Goal: Navigation & Orientation: Find specific page/section

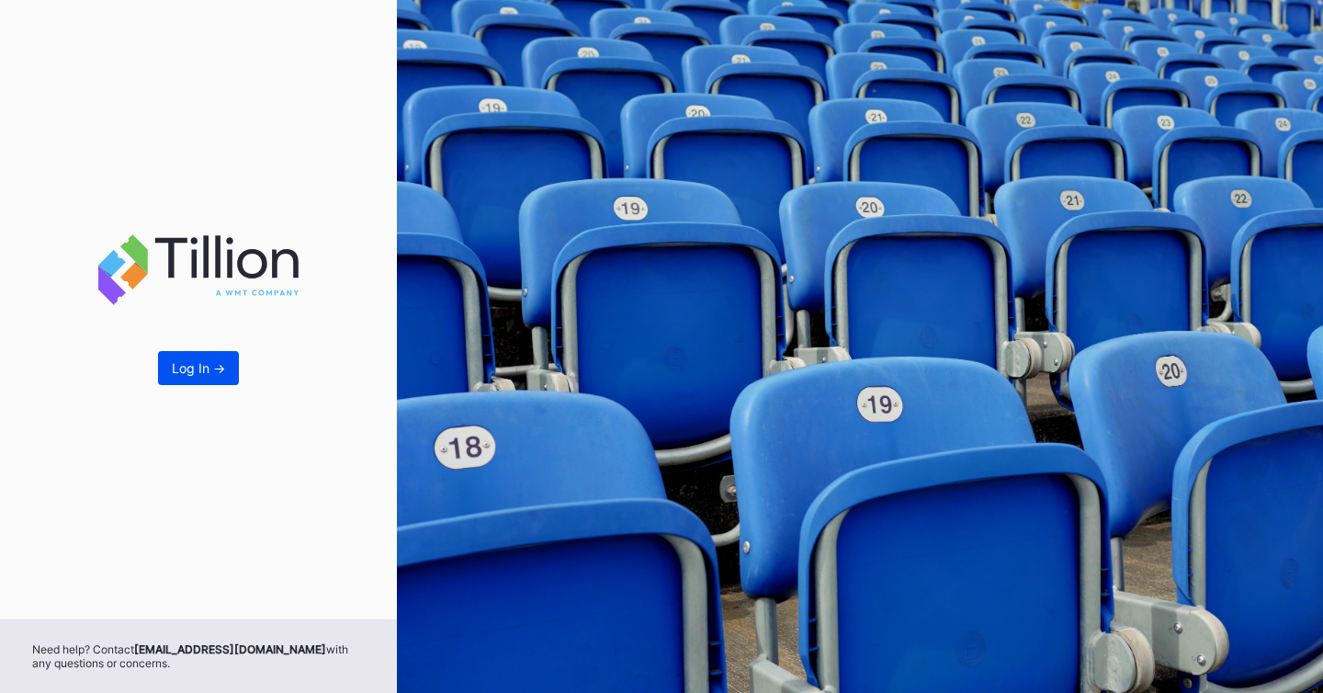
click at [197, 366] on div "Log In ->" at bounding box center [198, 368] width 53 height 16
click at [198, 370] on div "Log In ->" at bounding box center [198, 368] width 53 height 16
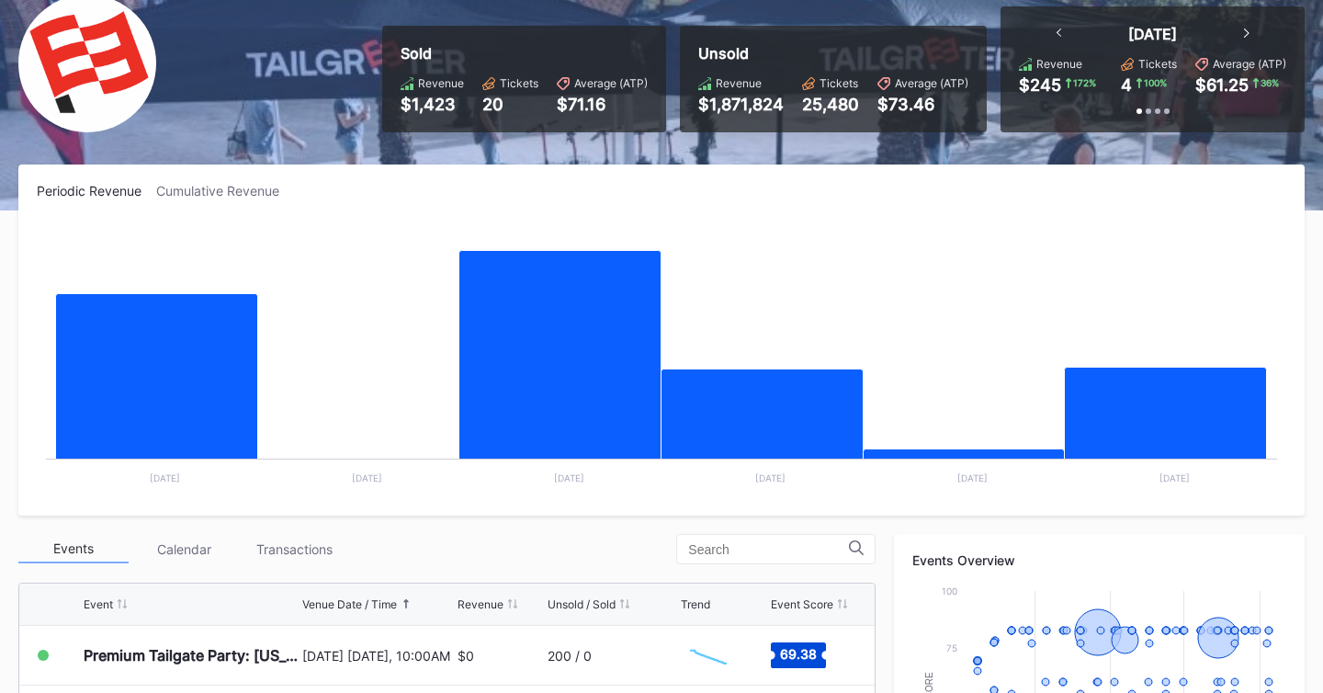
scroll to position [168, 0]
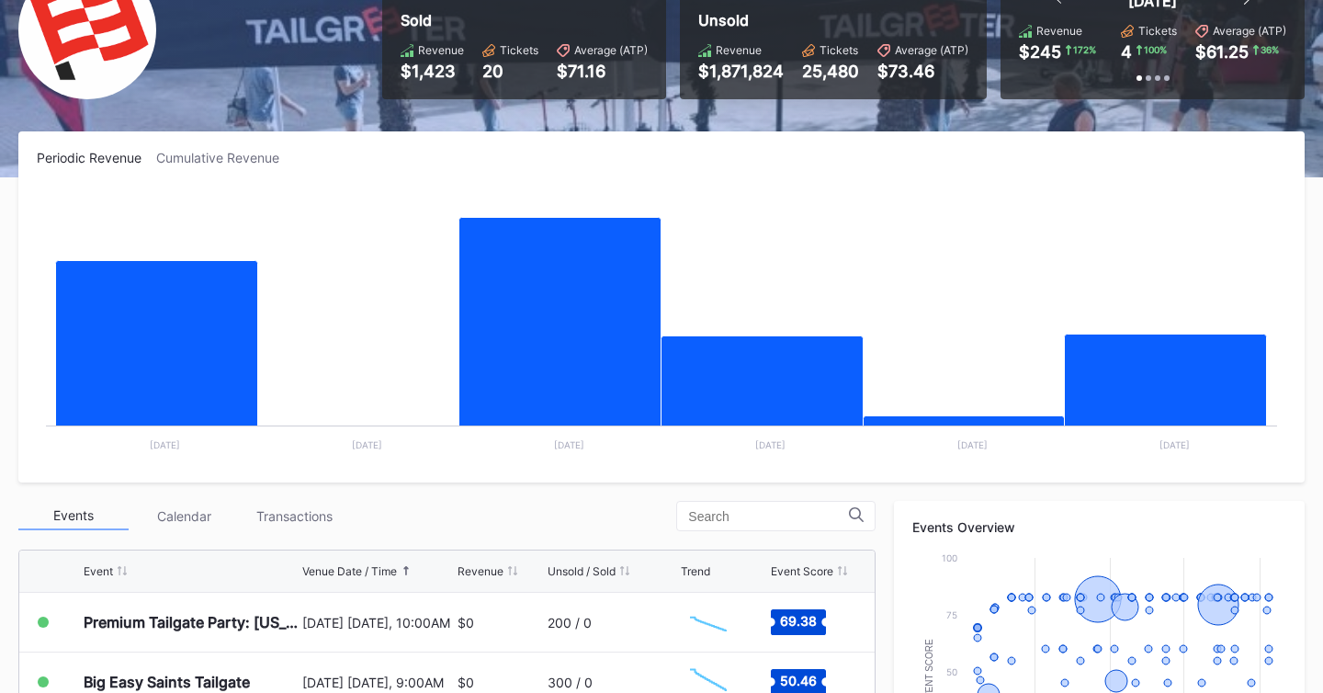
click at [489, 562] on div "Event Venue Date / Time Revenue Unsold / Sold Trend Event Score" at bounding box center [447, 572] width 856 height 42
click at [483, 574] on div "Revenue" at bounding box center [481, 571] width 46 height 14
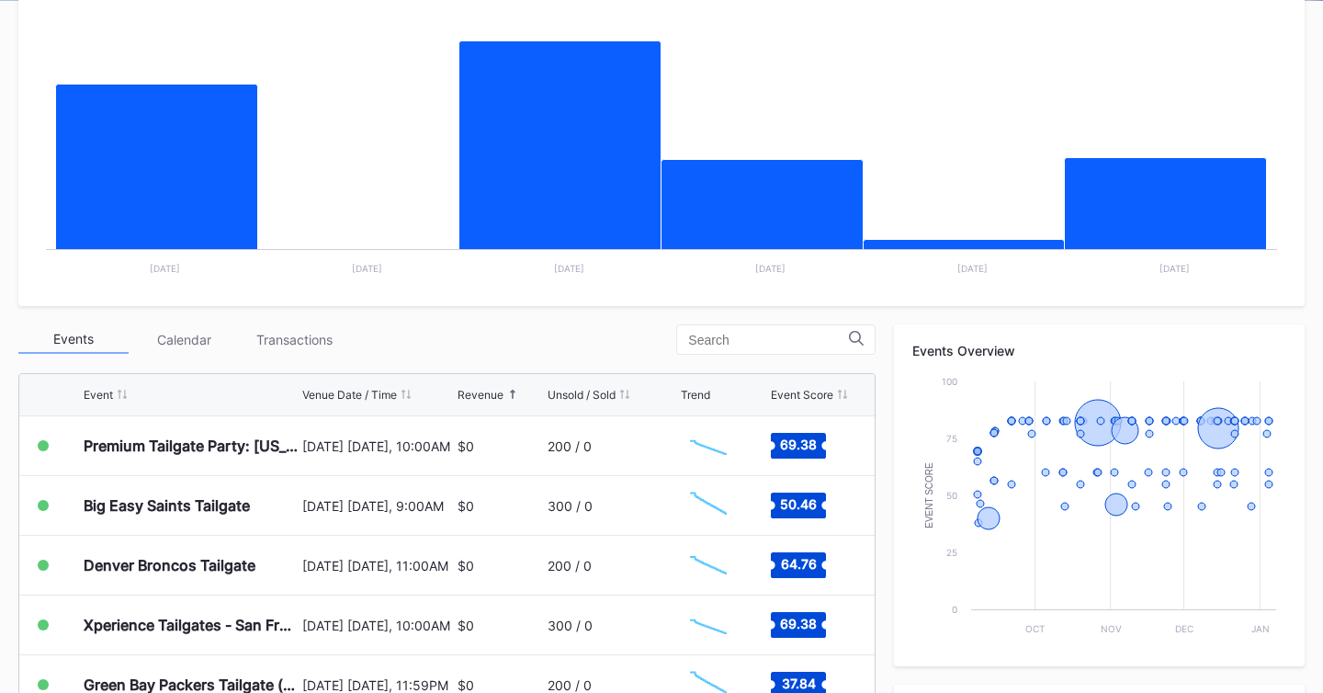
scroll to position [403, 0]
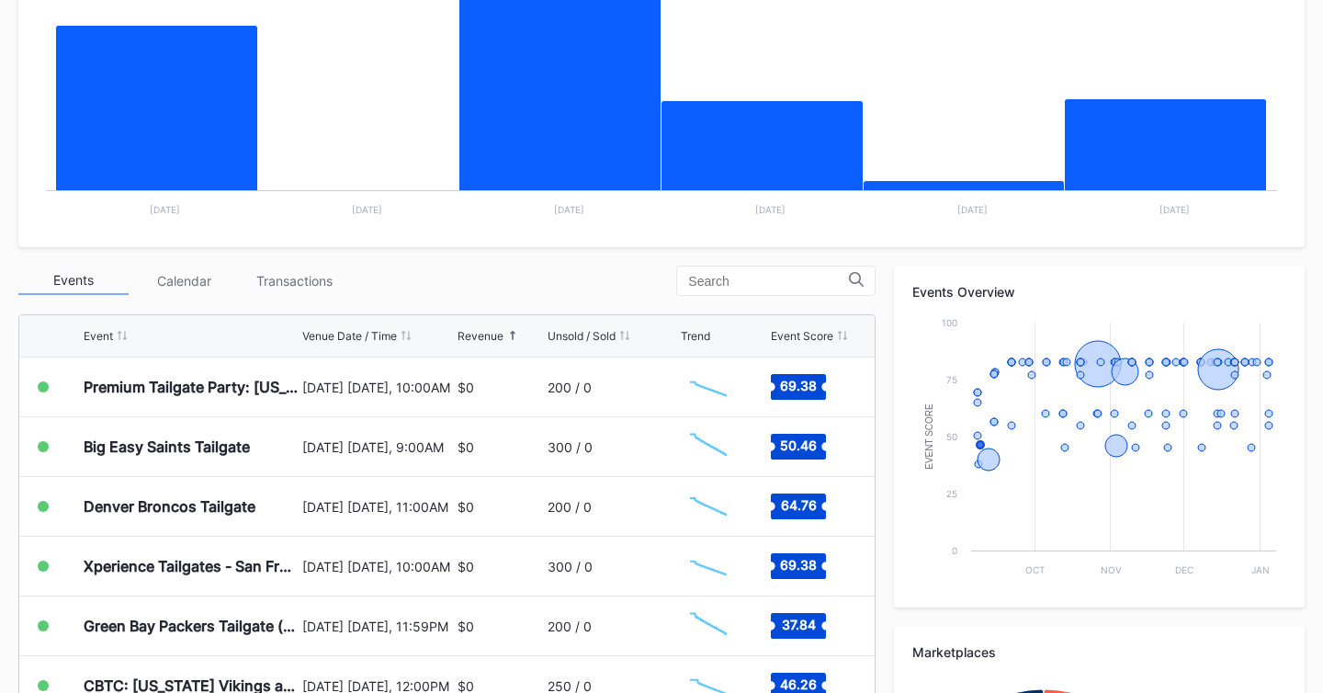
click at [490, 342] on div "Revenue" at bounding box center [481, 336] width 46 height 14
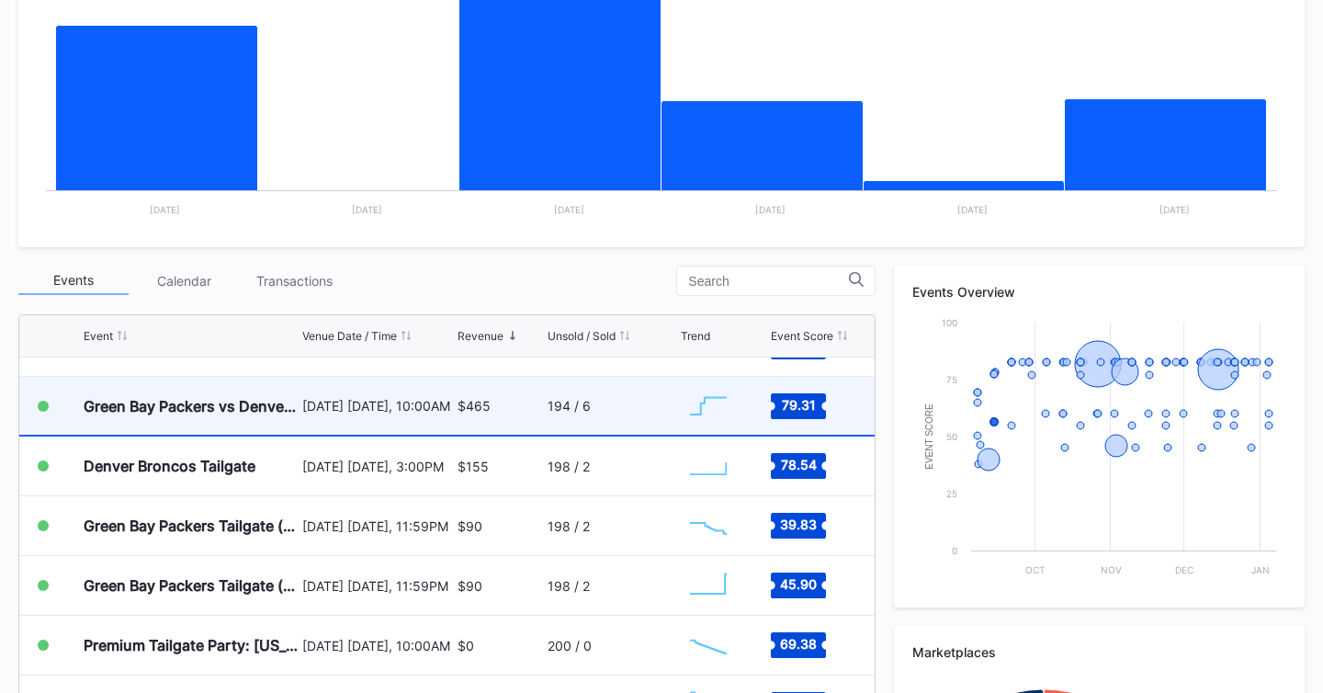
scroll to position [0, 0]
